Goal: Browse casually: Explore the website without a specific task or goal

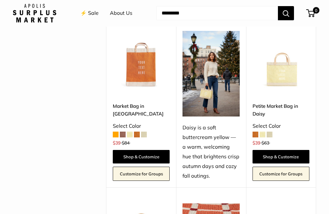
scroll to position [741, 0]
click at [286, 71] on img at bounding box center [280, 59] width 57 height 57
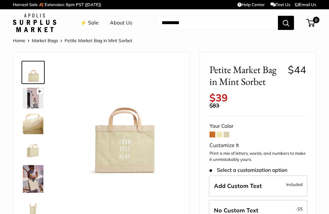
click at [228, 131] on span at bounding box center [226, 134] width 6 height 6
click at [221, 131] on span at bounding box center [219, 134] width 6 height 6
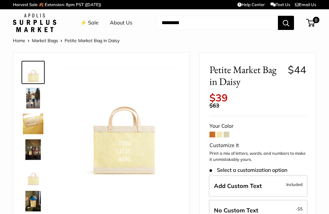
click at [209, 131] on span at bounding box center [212, 134] width 6 height 6
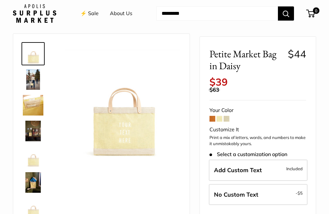
scroll to position [19, 0]
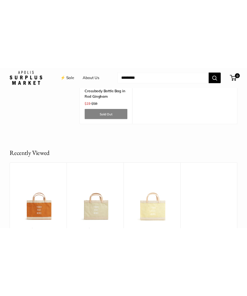
scroll to position [1361, 0]
